Goal: Information Seeking & Learning: Learn about a topic

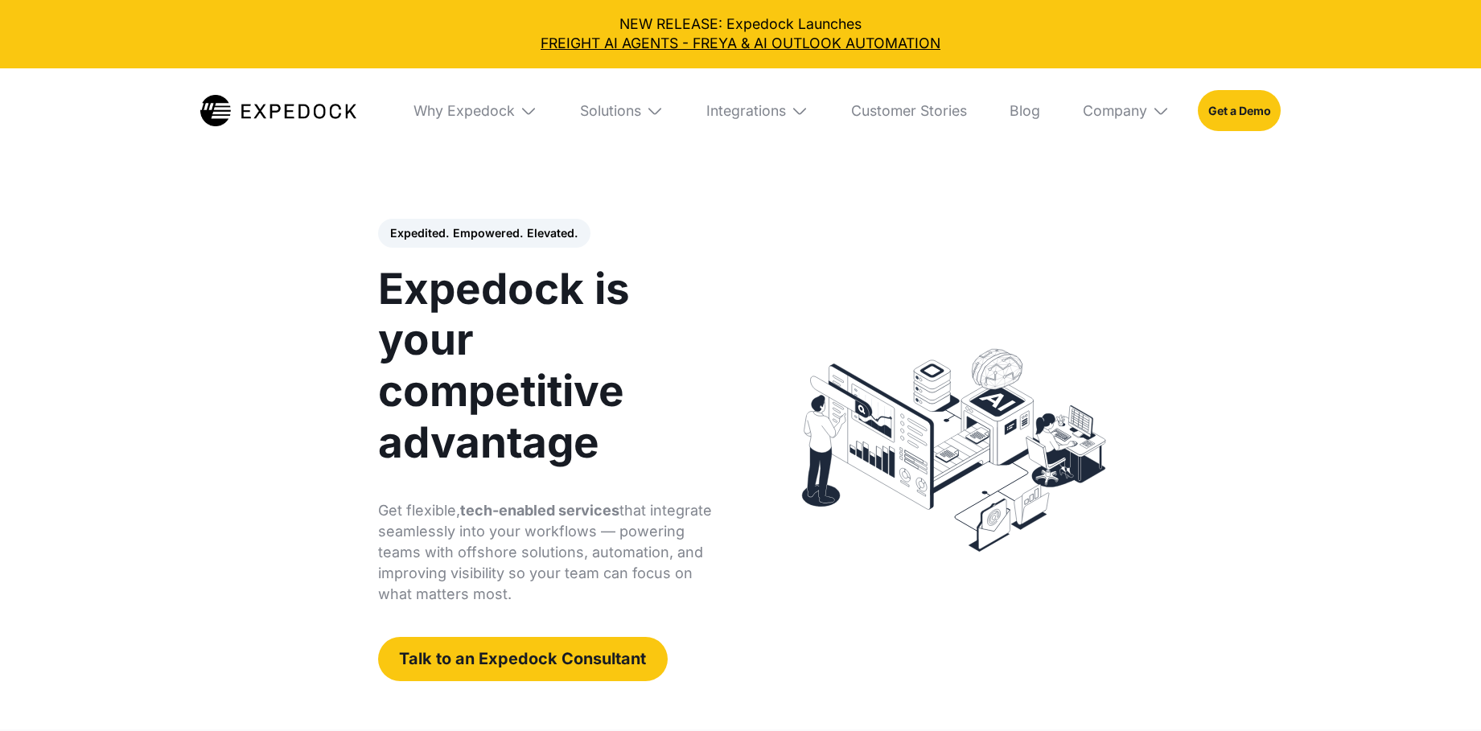
select select
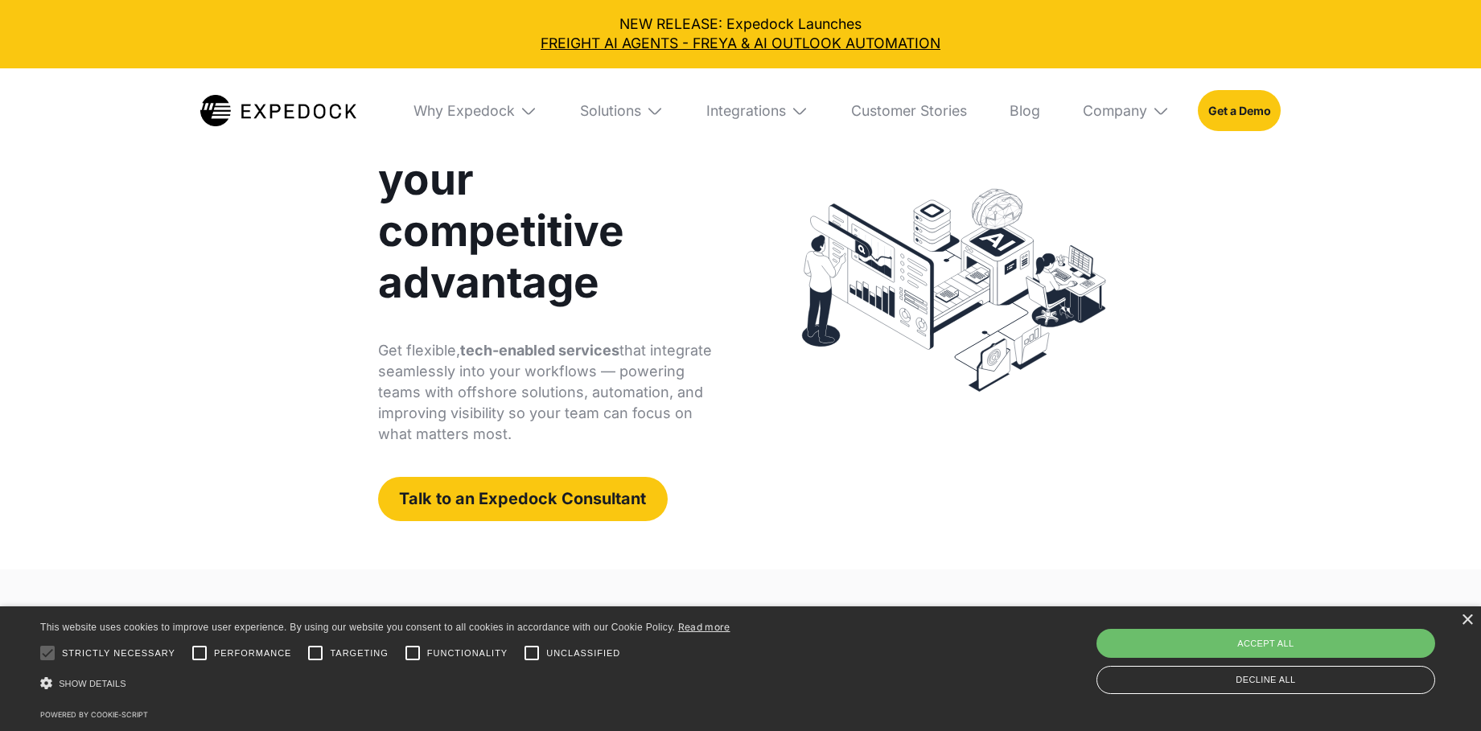
scroll to position [161, 0]
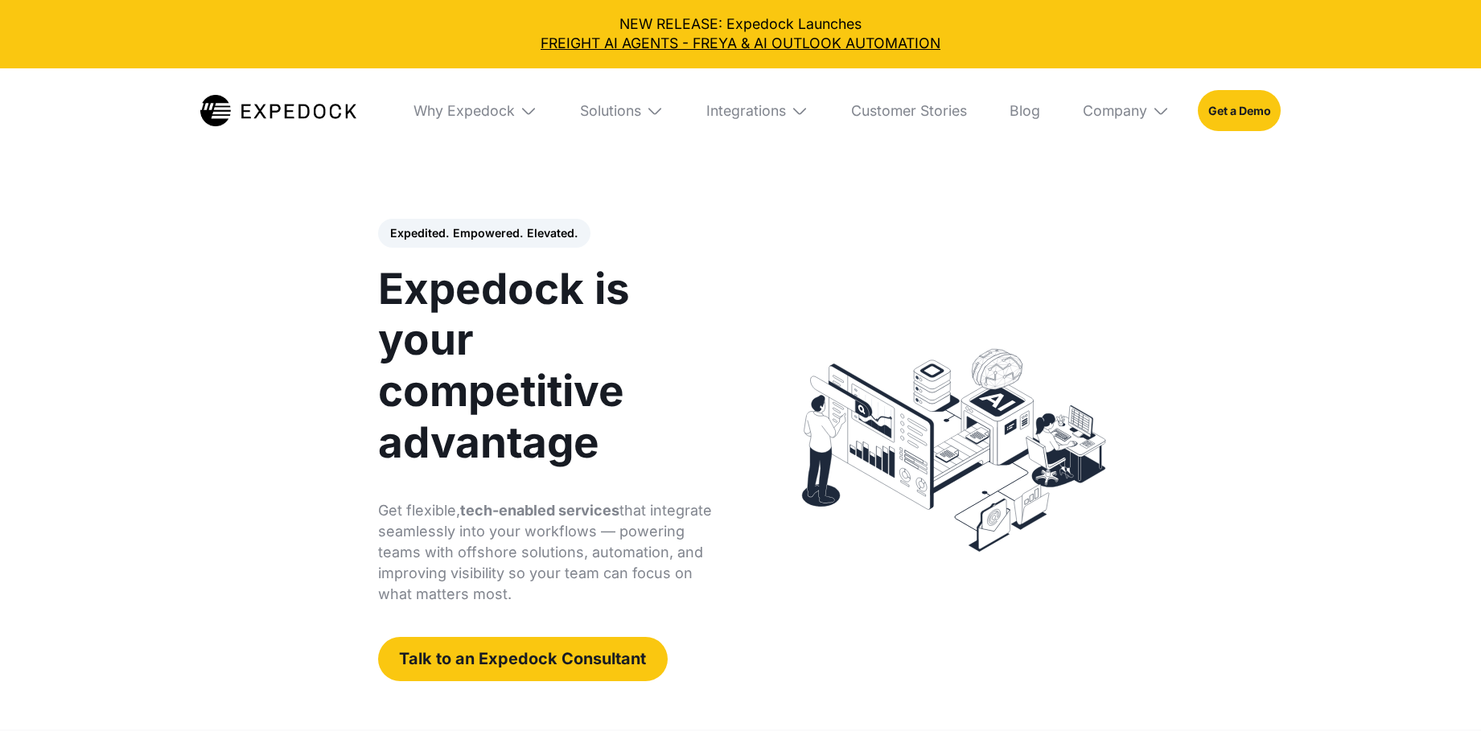
select select
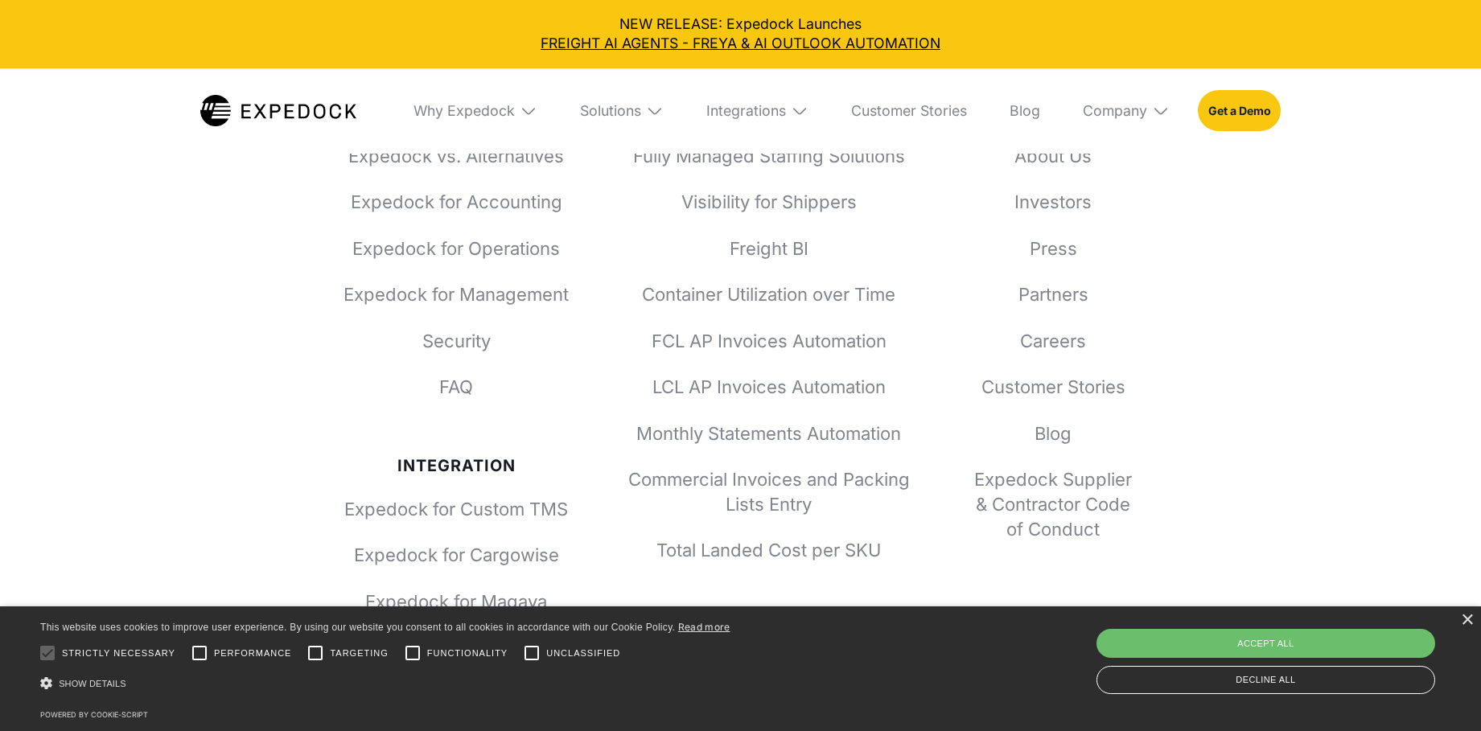
scroll to position [6273, 0]
click at [1120, 672] on div "Decline all" at bounding box center [1265, 680] width 339 height 28
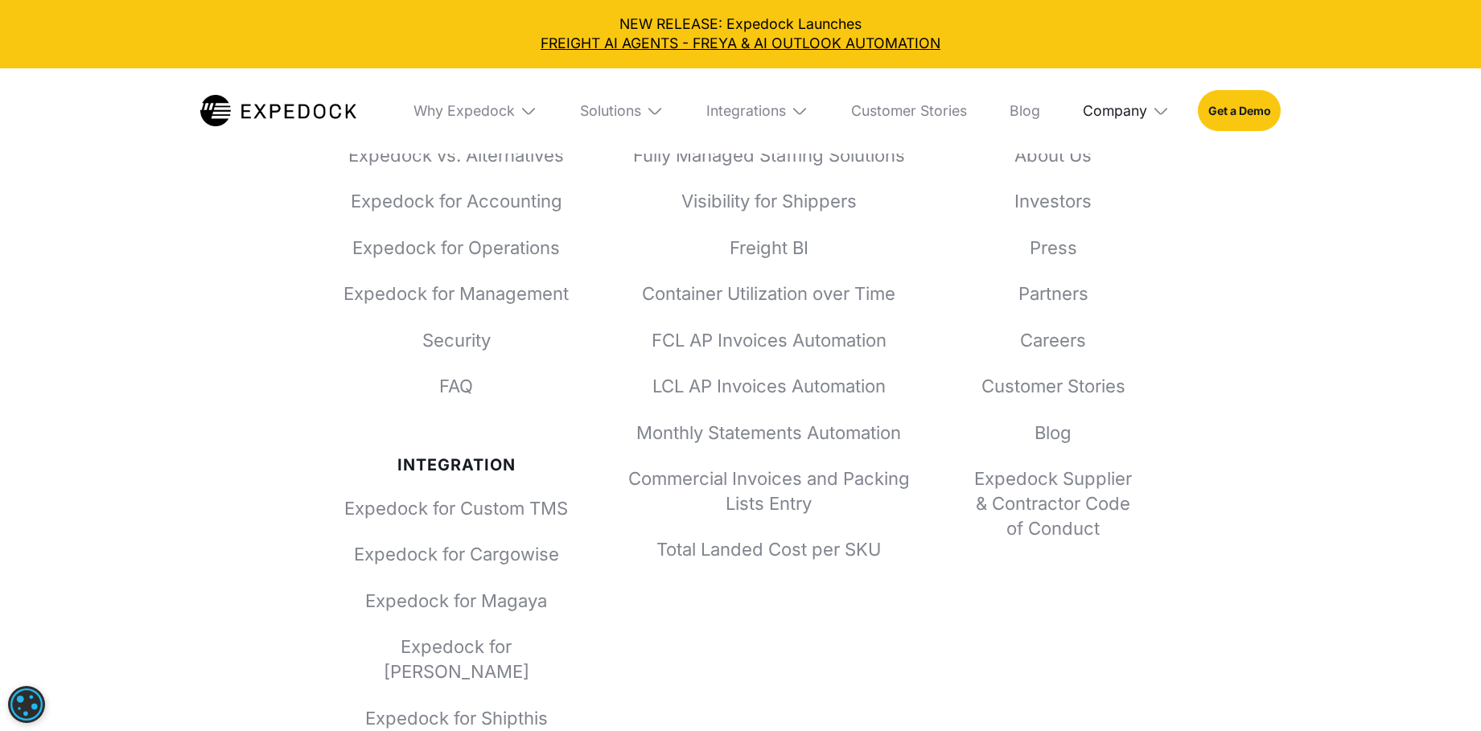
click at [1130, 112] on div "Company" at bounding box center [1115, 111] width 64 height 18
click at [1119, 166] on link "About Us" at bounding box center [1125, 177] width 115 height 46
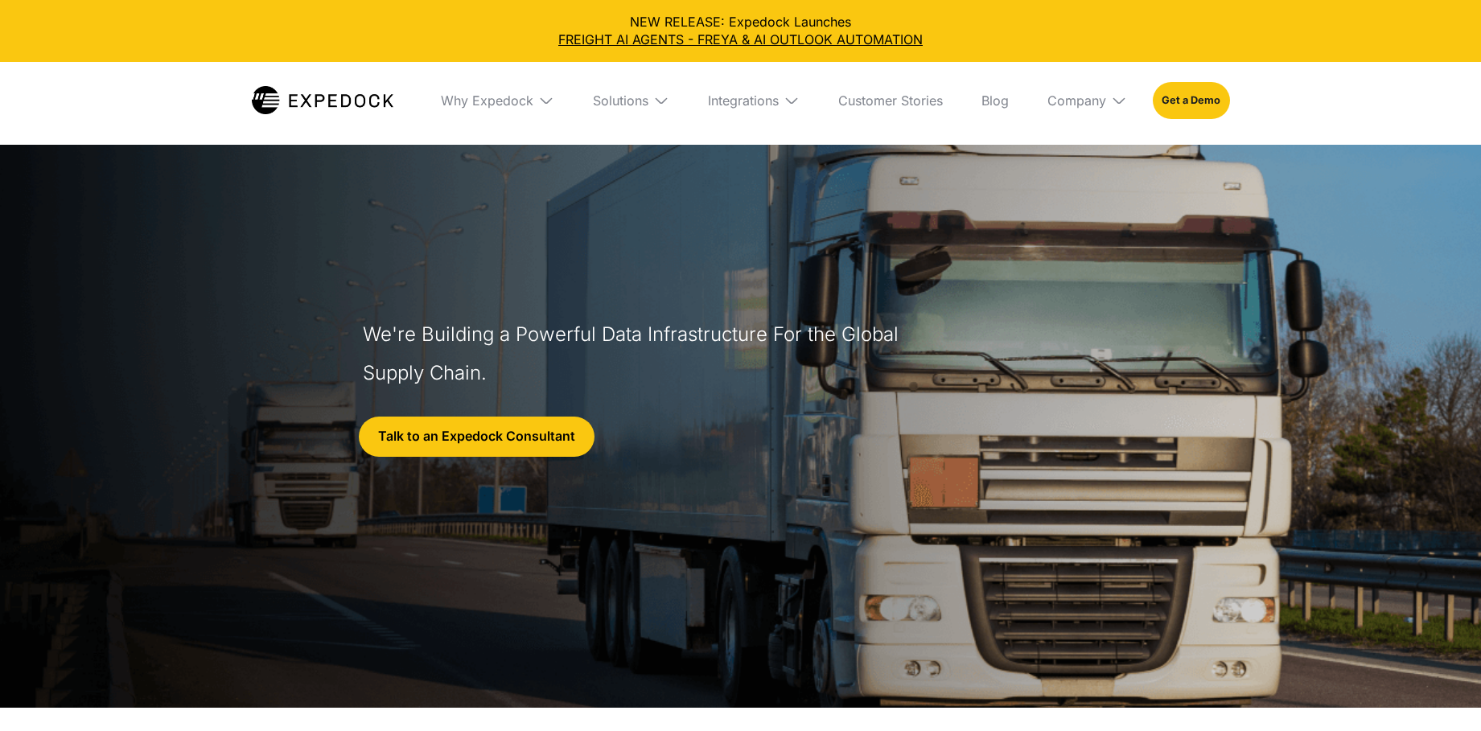
select select
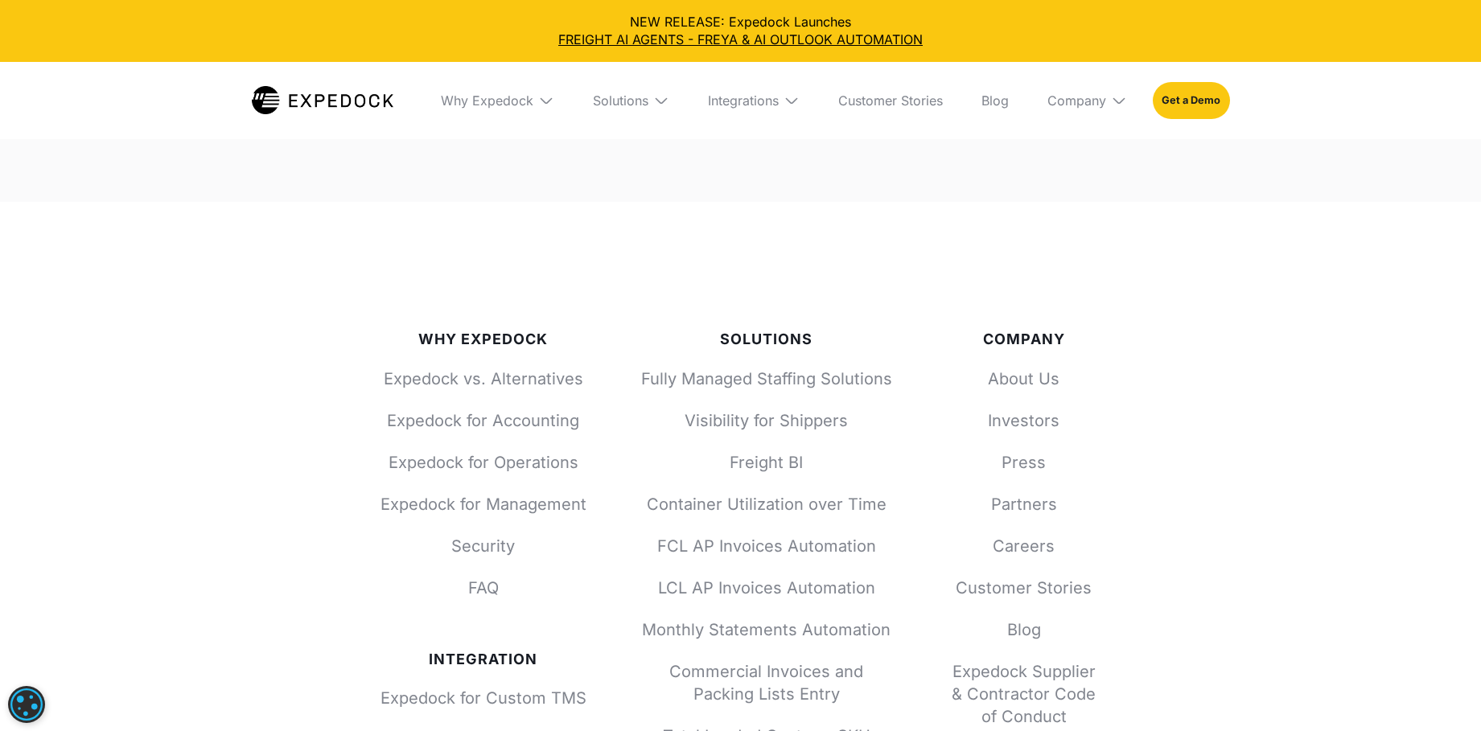
scroll to position [7181, 0]
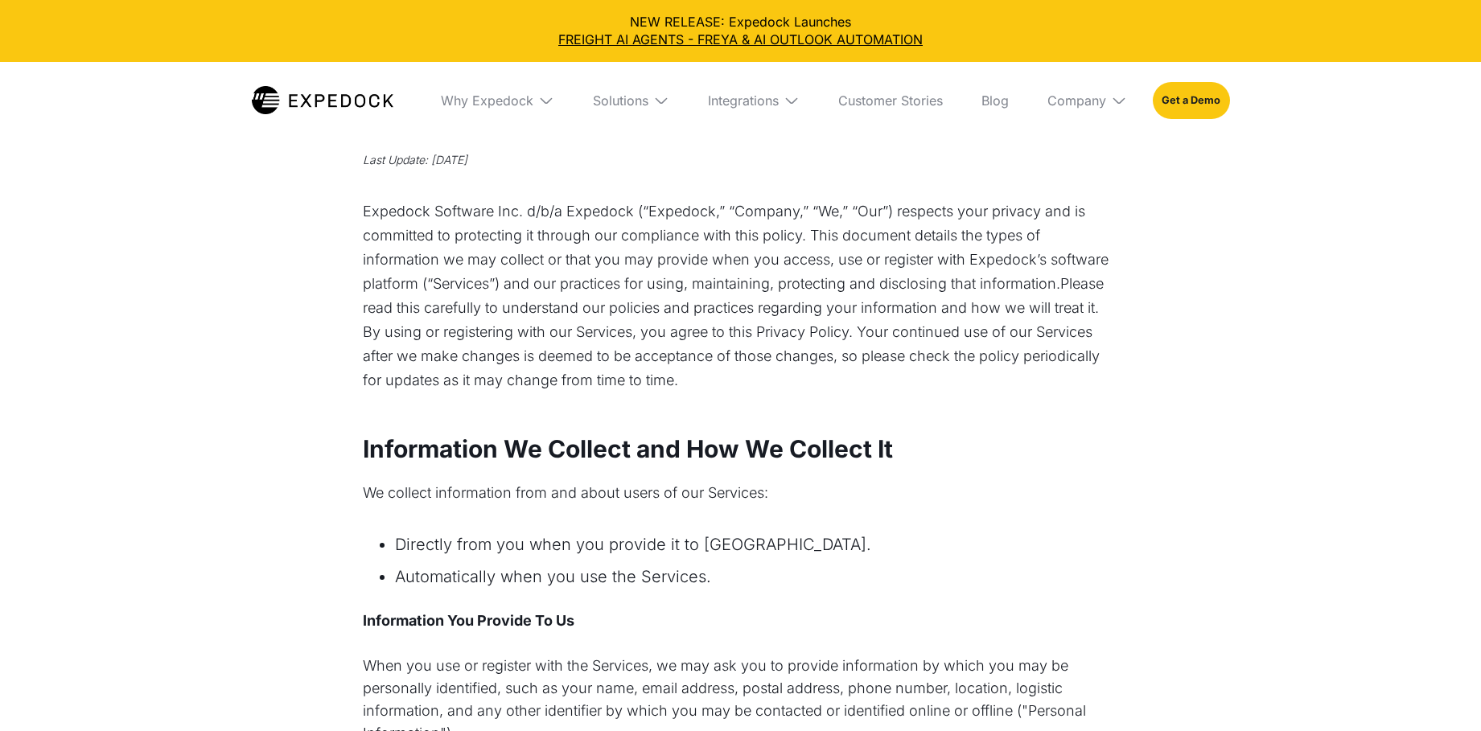
select select
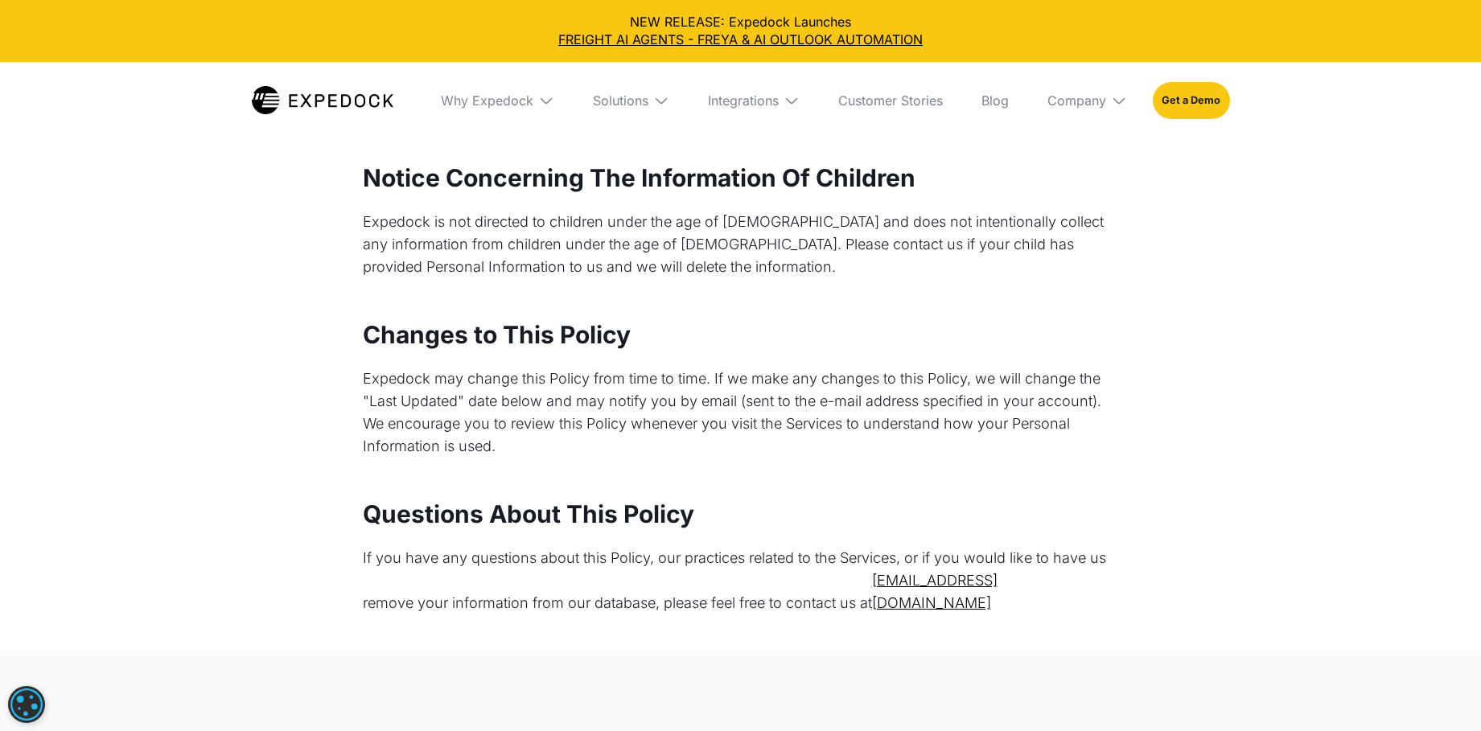
scroll to position [5727, 0]
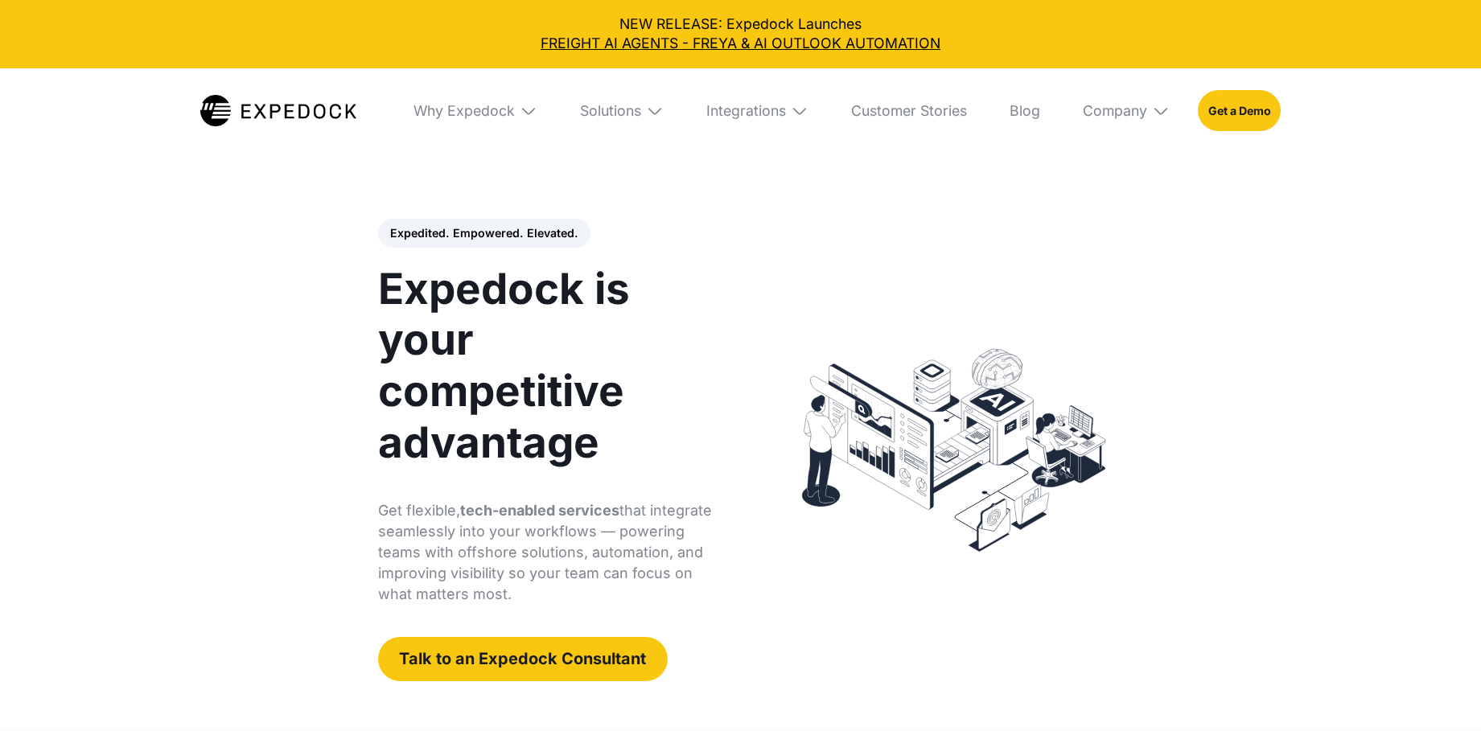
select select
click at [1141, 100] on div "Company" at bounding box center [1125, 110] width 115 height 85
click at [1126, 168] on link "About Us" at bounding box center [1125, 177] width 115 height 46
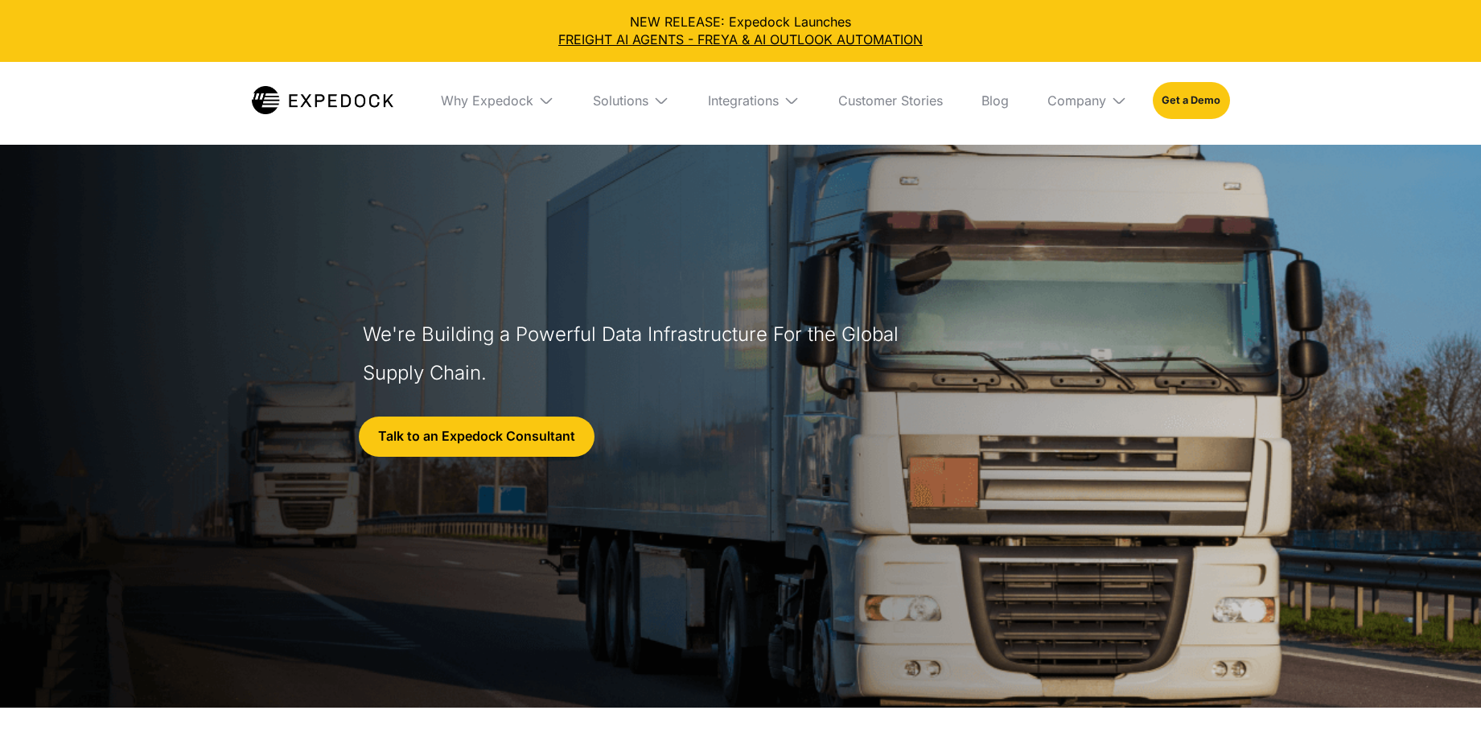
select select
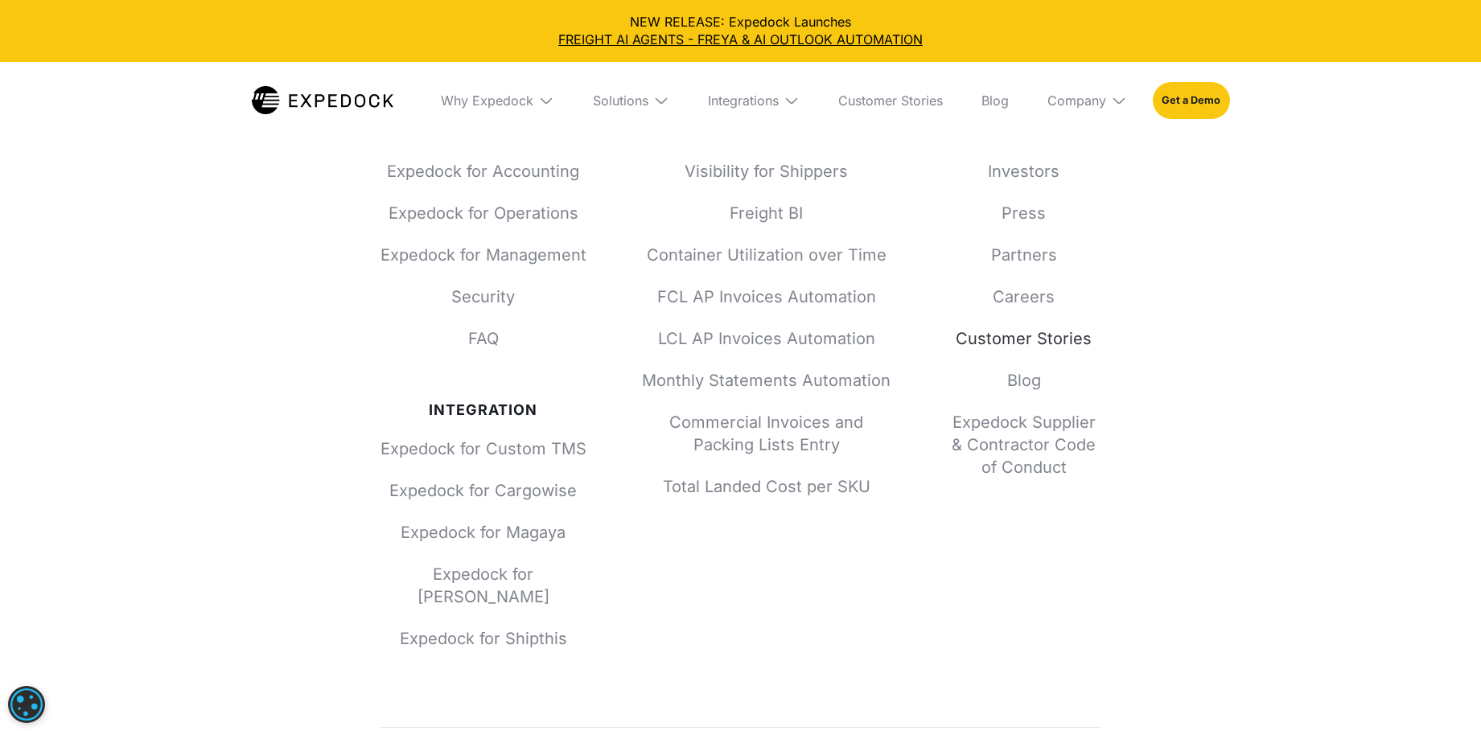
scroll to position [7181, 0]
